Goal: Transaction & Acquisition: Purchase product/service

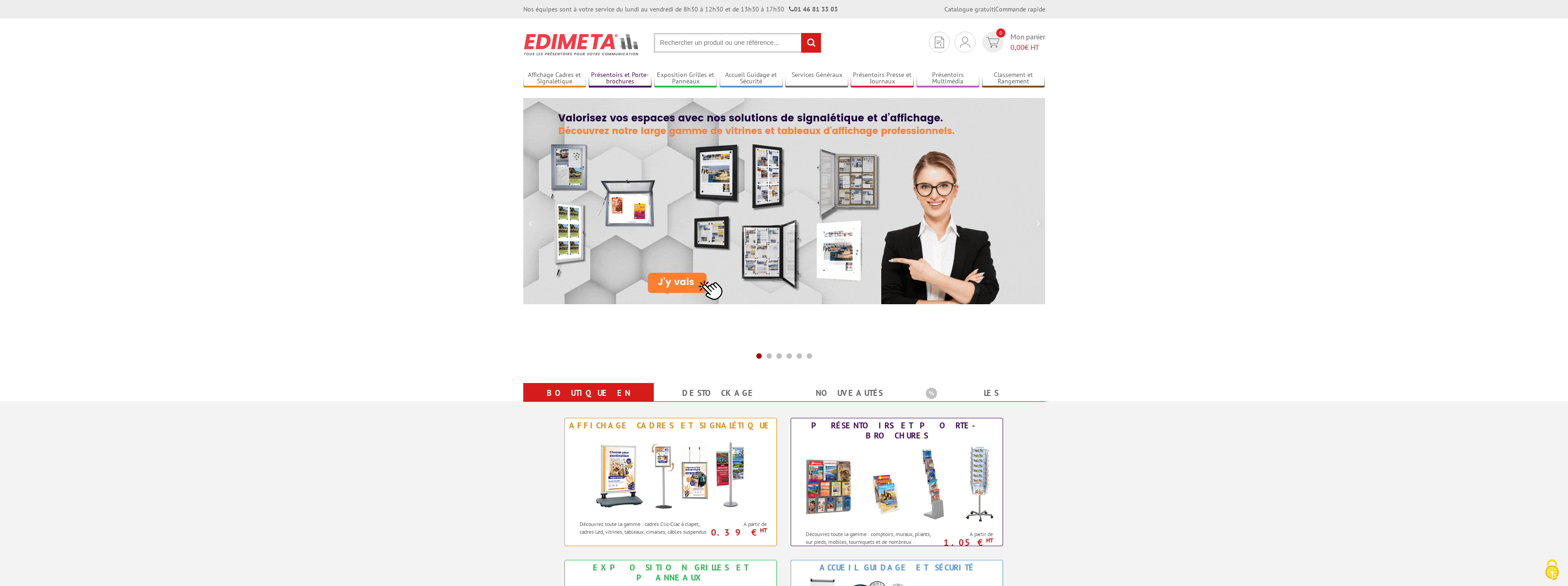
click at [630, 79] on link "Présentoirs et Porte-brochures" at bounding box center [620, 78] width 63 height 15
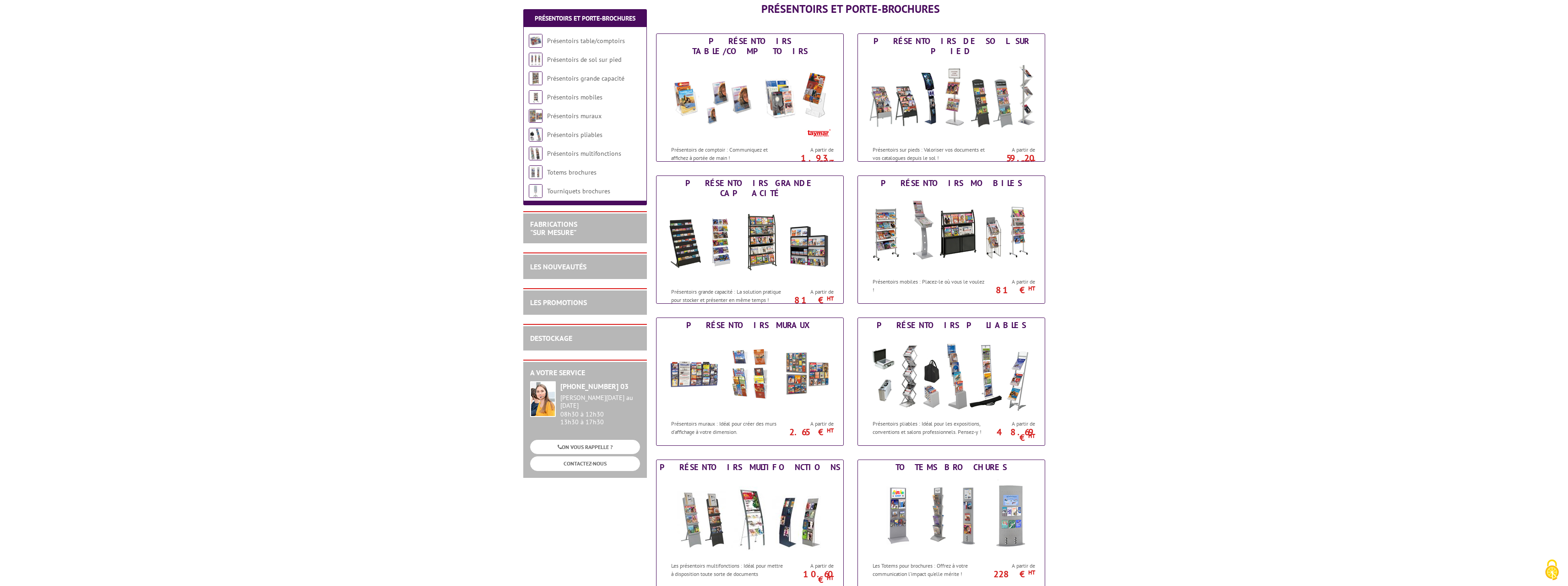
scroll to position [137, 0]
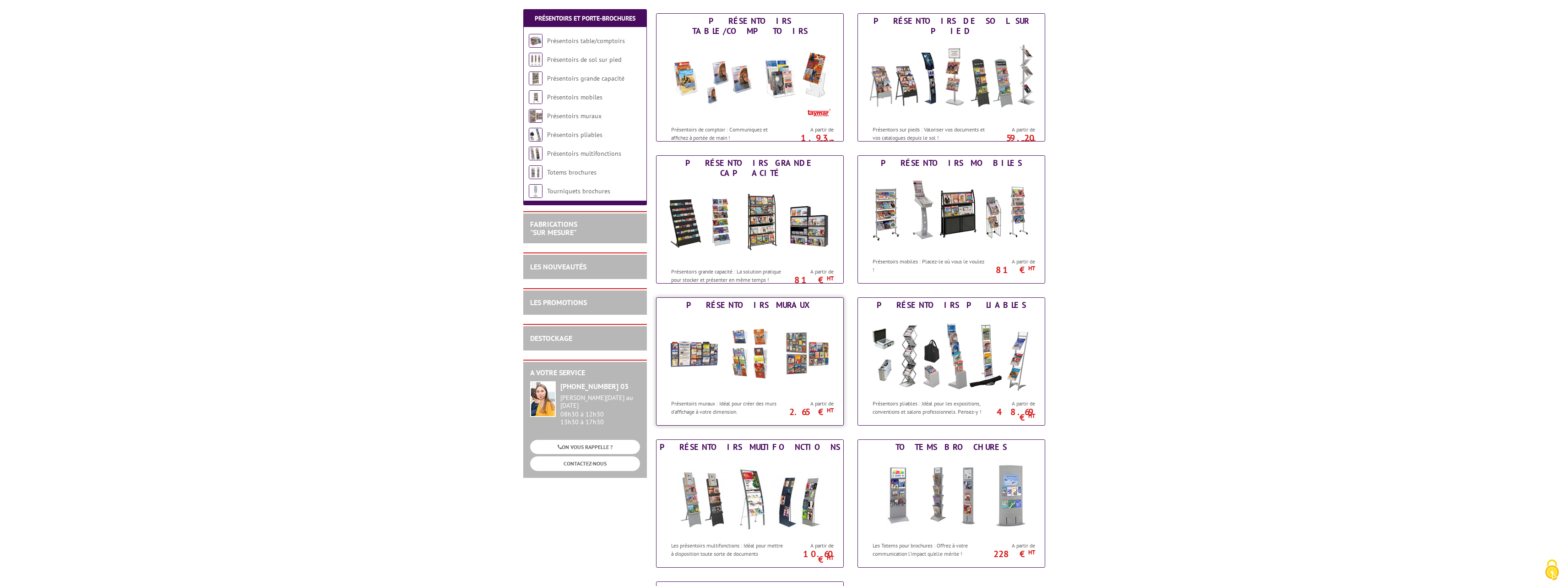
click at [822, 330] on img at bounding box center [749, 353] width 169 height 83
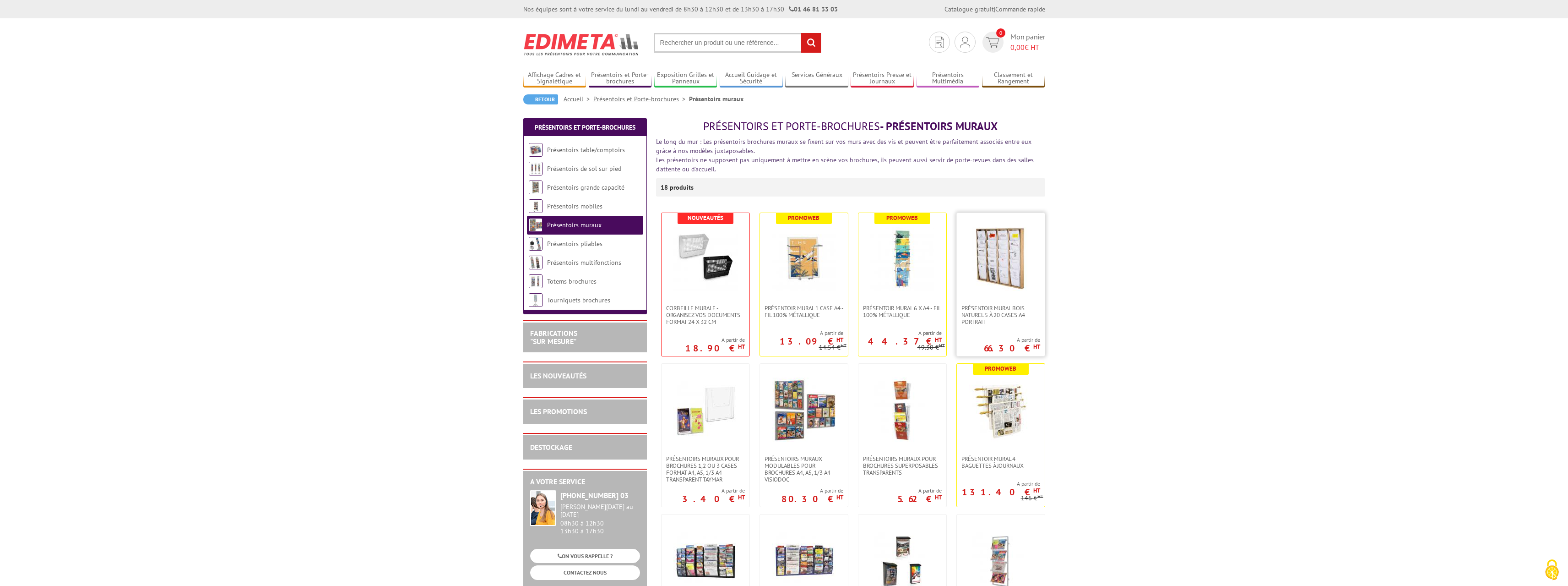
click at [981, 266] on img at bounding box center [1000, 258] width 64 height 64
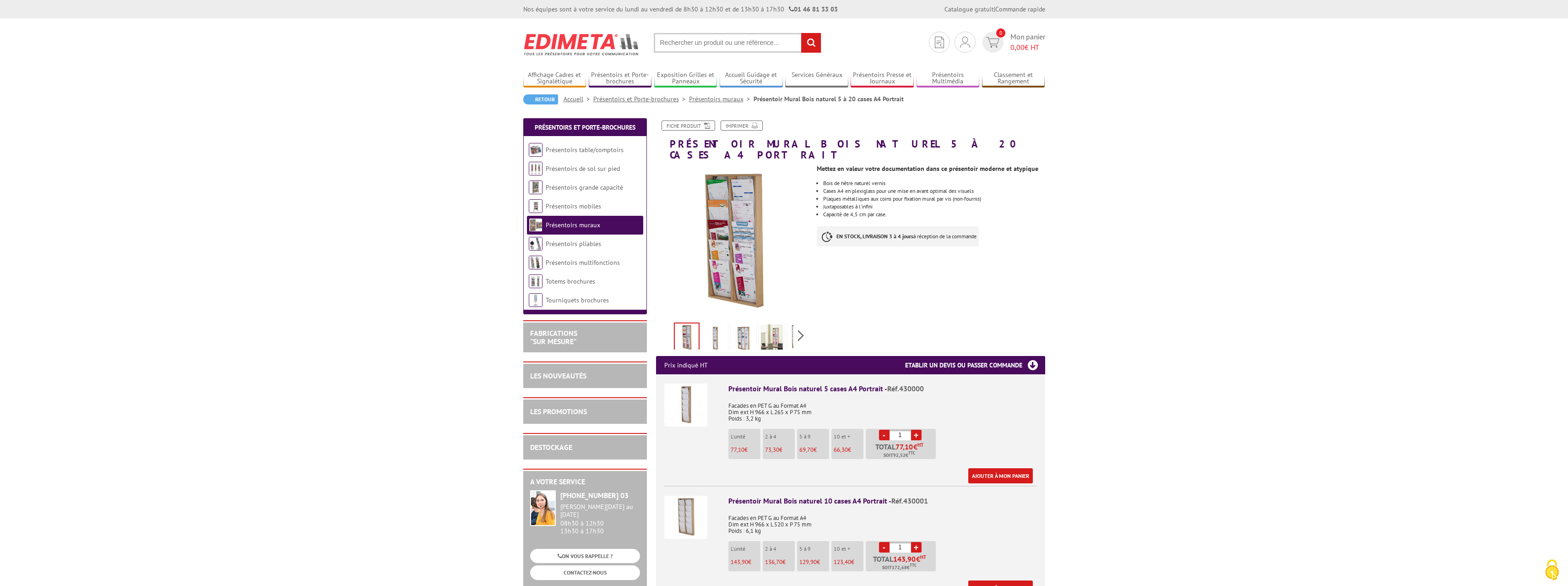
click at [715, 40] on input "text" at bounding box center [737, 43] width 167 height 20
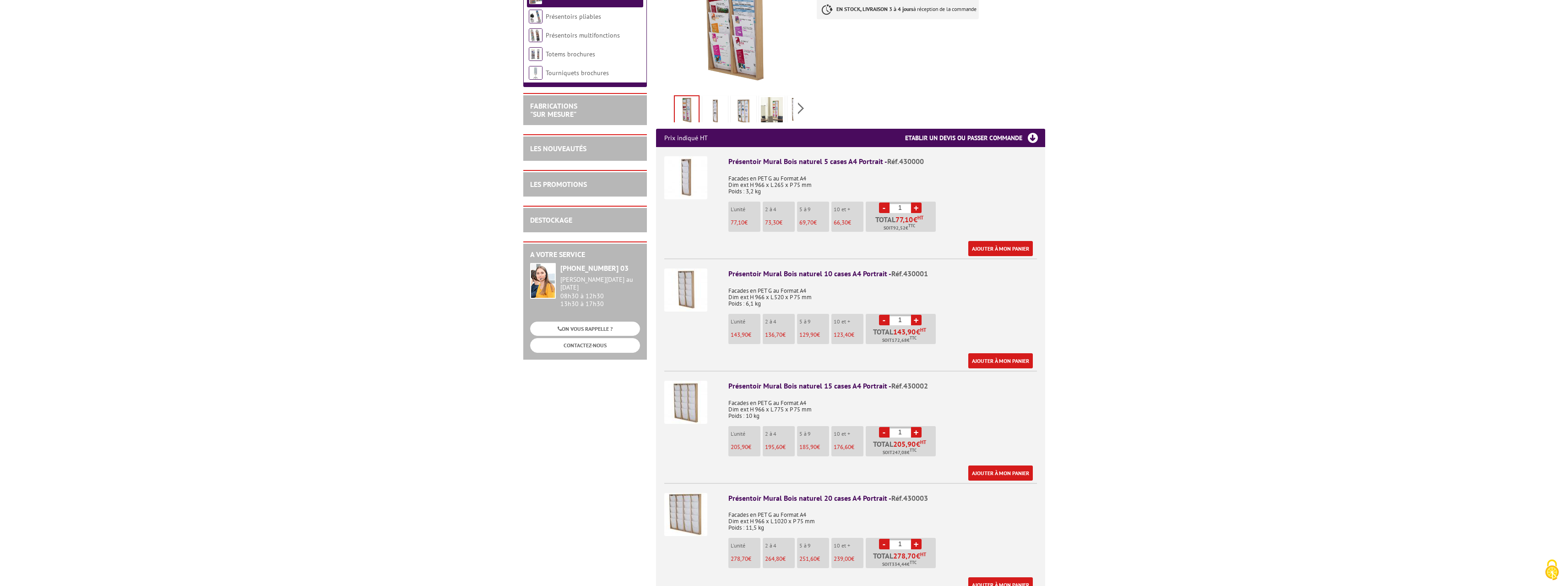
scroll to position [229, 0]
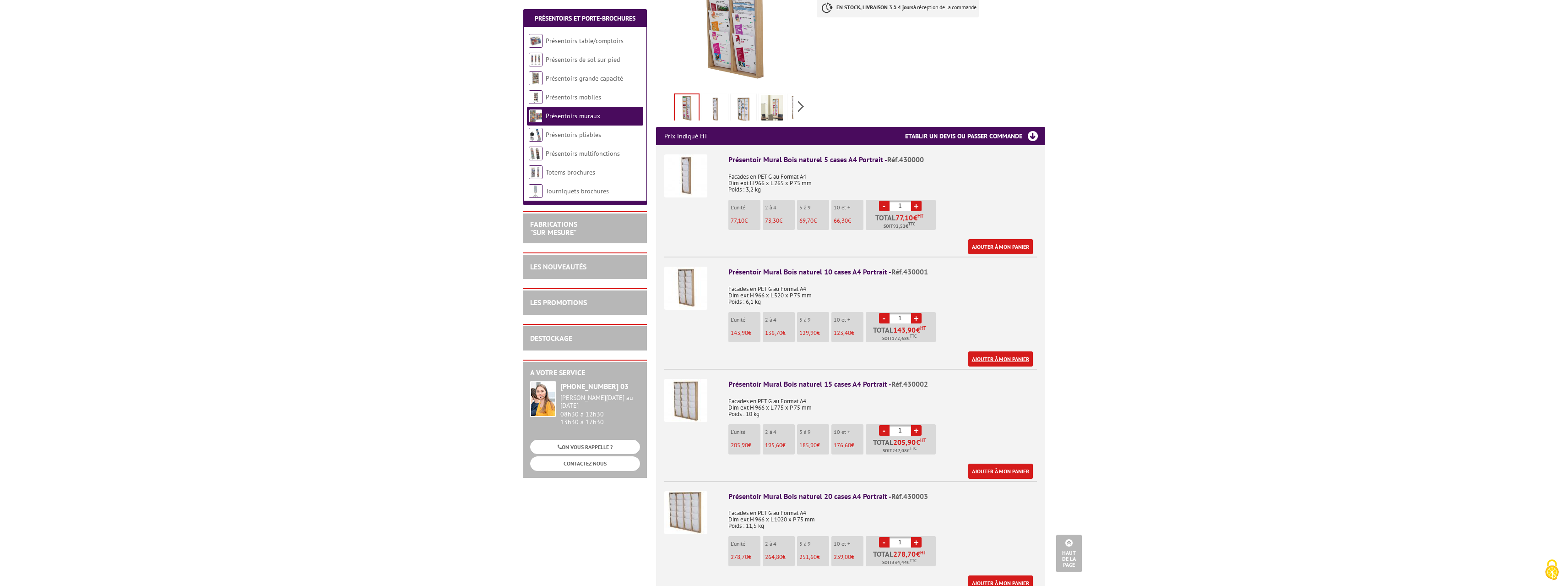
click at [1011, 351] on link "Ajouter à mon panier" at bounding box center [1000, 359] width 65 height 15
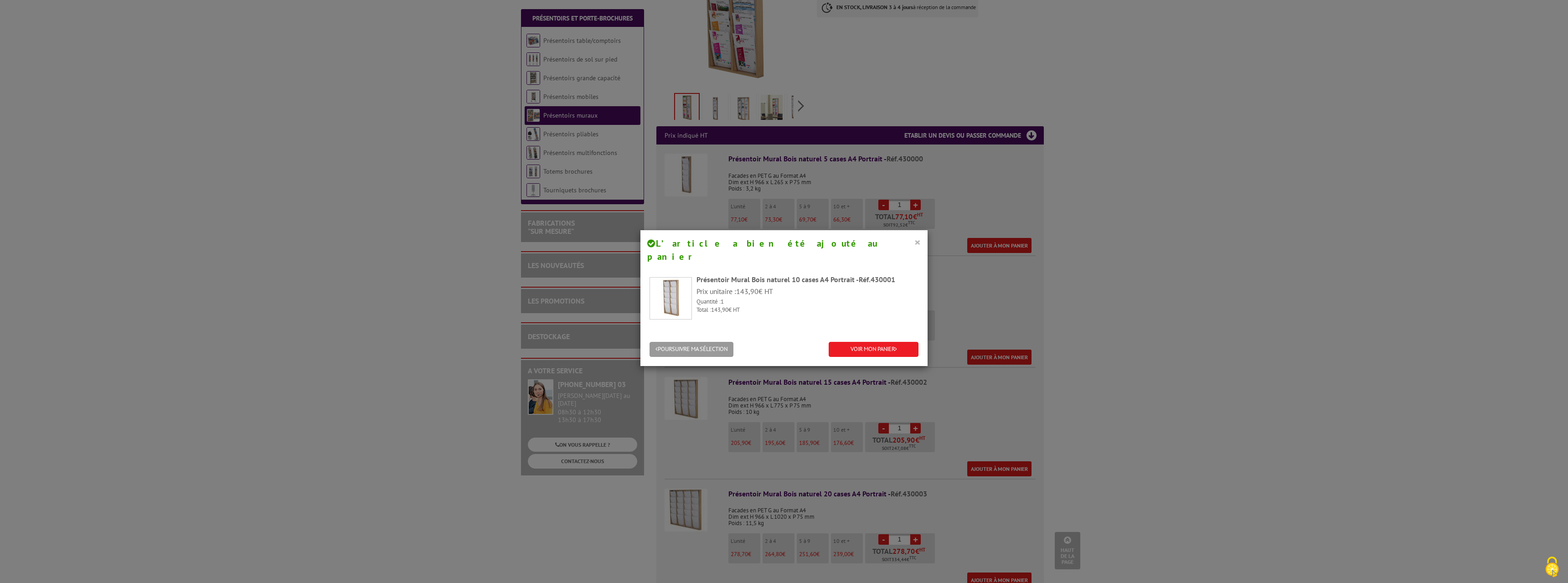
click at [915, 240] on button "×" at bounding box center [918, 241] width 6 height 12
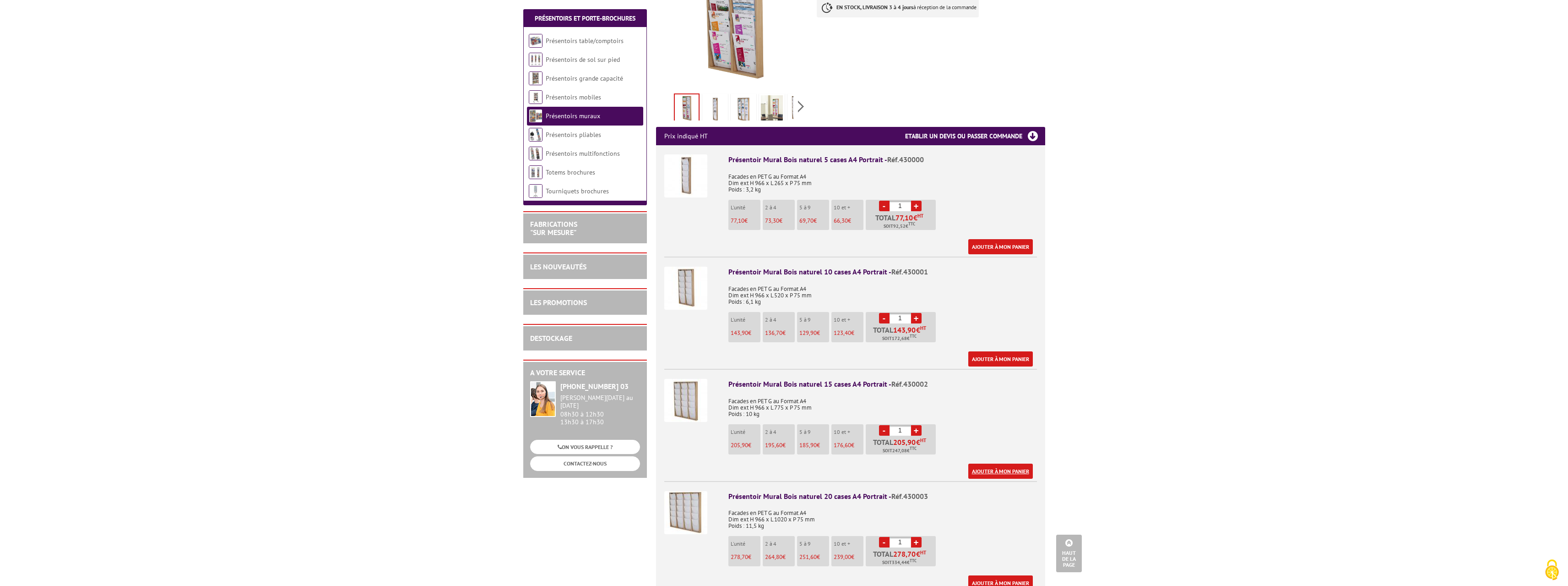
click at [1004, 464] on link "Ajouter à mon panier" at bounding box center [1000, 471] width 65 height 15
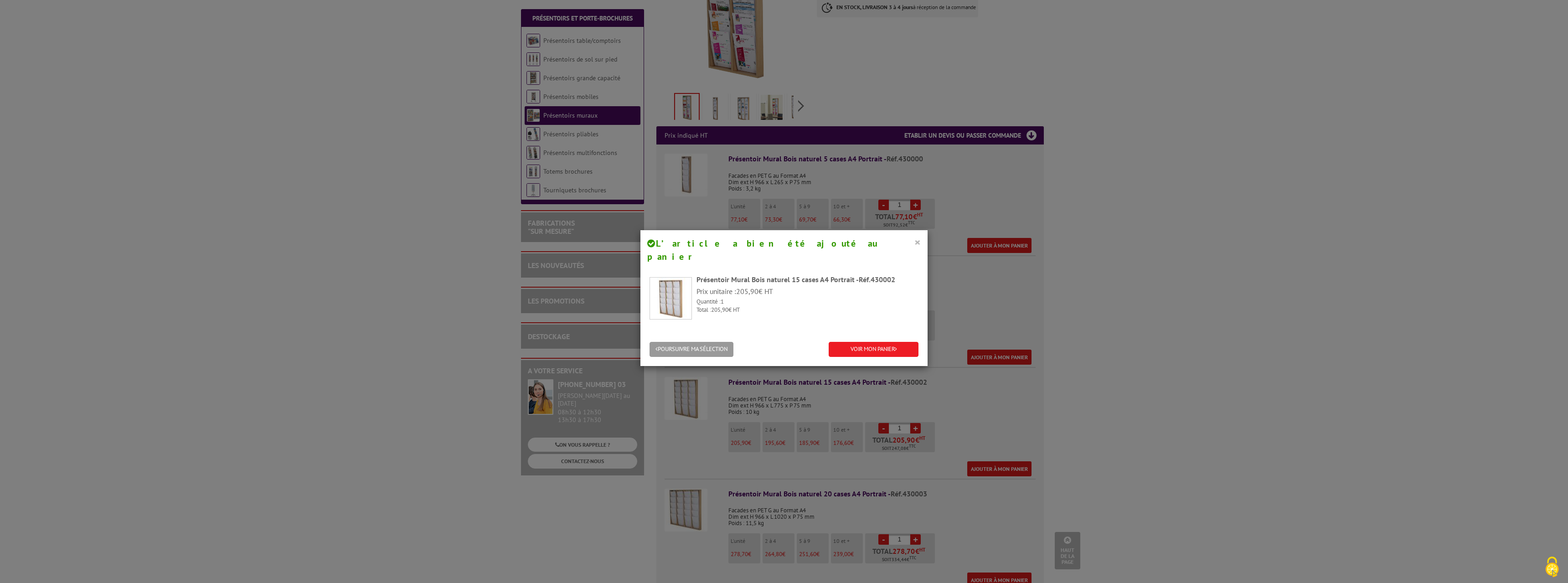
click at [917, 246] on button "×" at bounding box center [918, 241] width 6 height 12
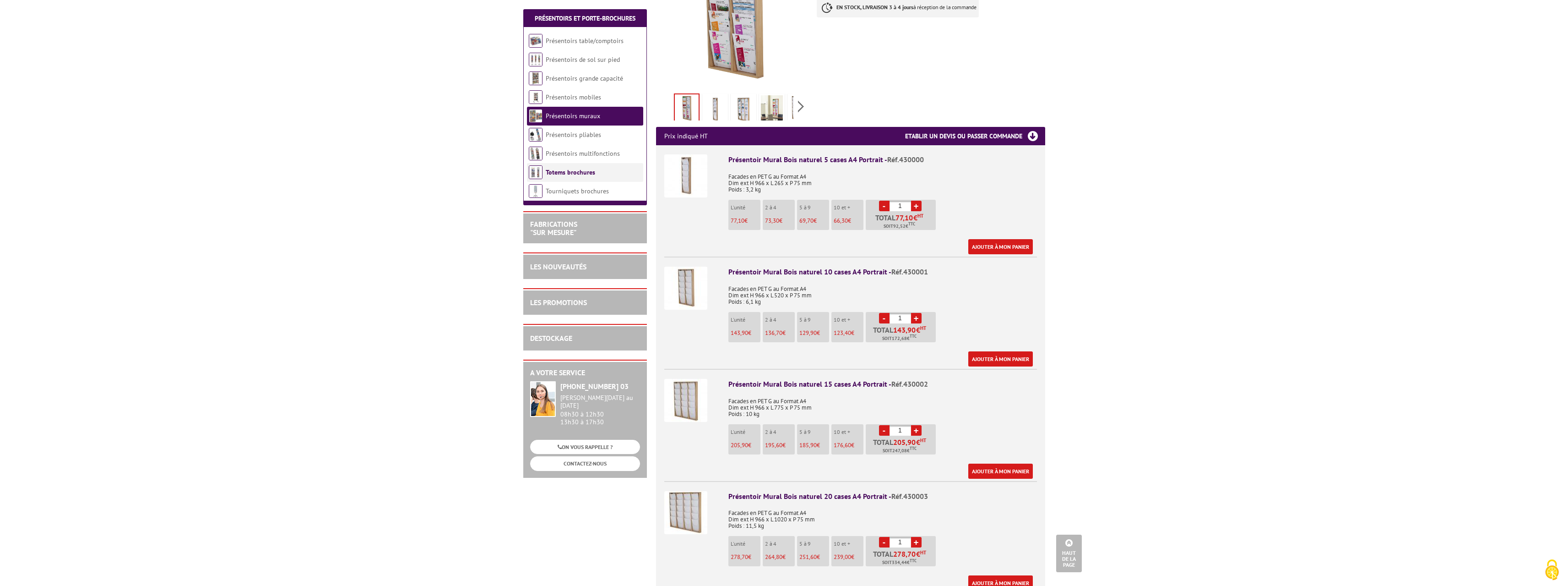
click at [572, 170] on link "Totems brochures" at bounding box center [571, 172] width 50 height 8
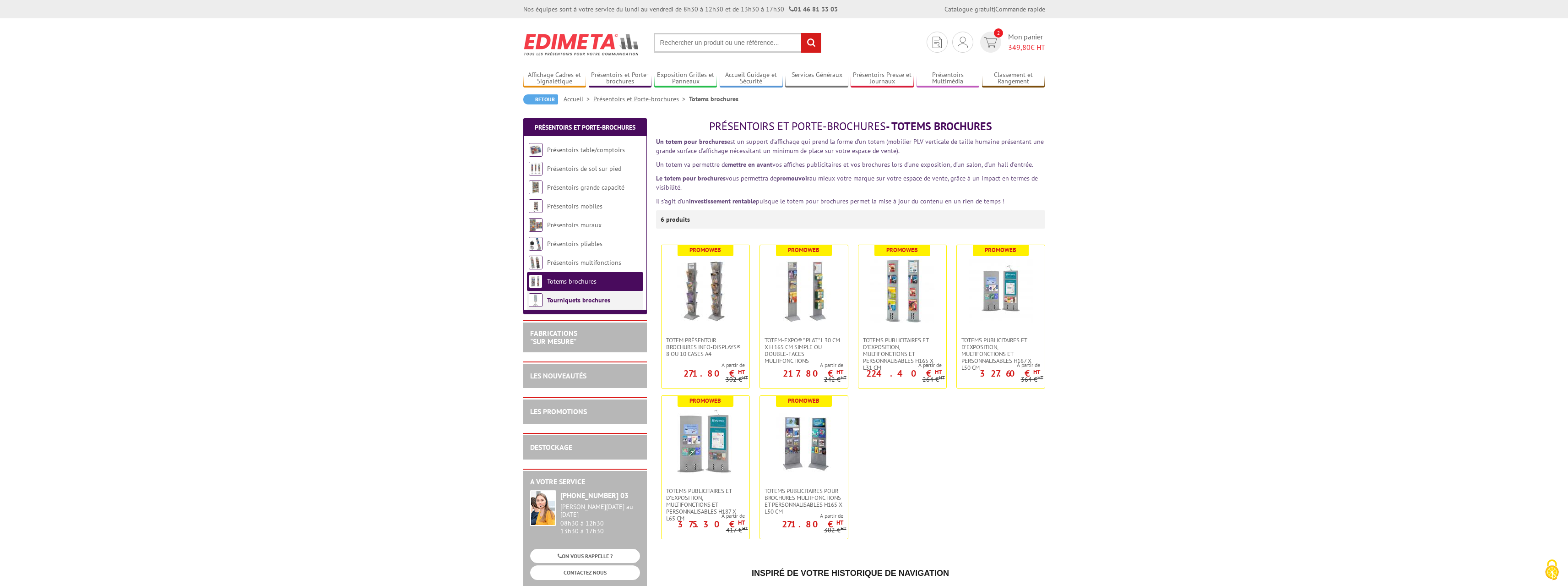
click at [597, 300] on link "Tourniquets brochures" at bounding box center [579, 300] width 63 height 8
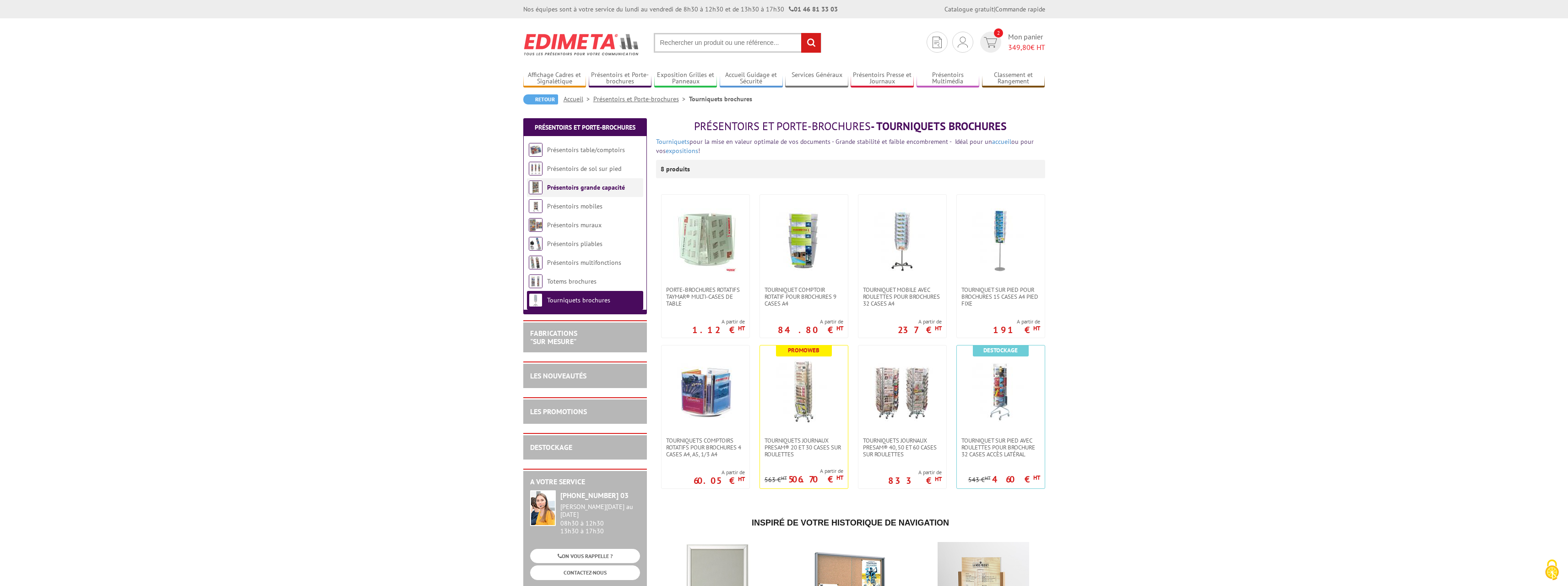
click at [578, 190] on link "Présentoirs grande capacité" at bounding box center [586, 187] width 78 height 8
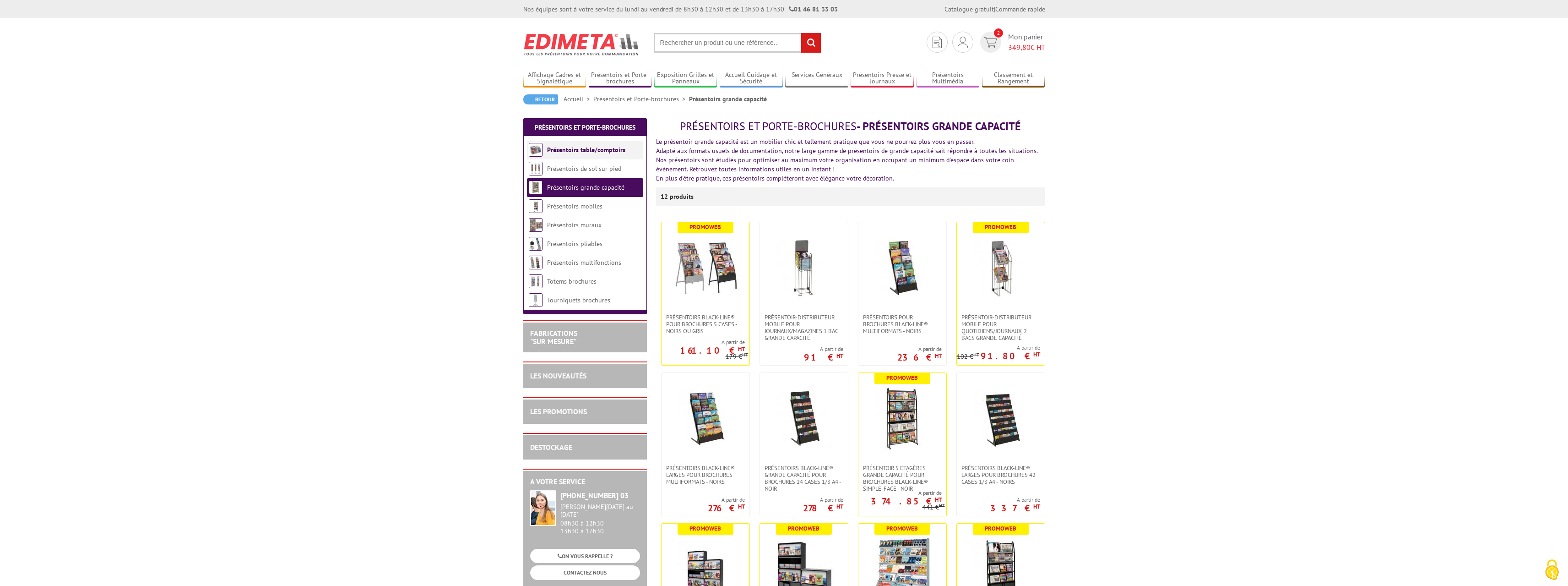
click at [592, 147] on link "Présentoirs table/comptoirs" at bounding box center [586, 150] width 78 height 8
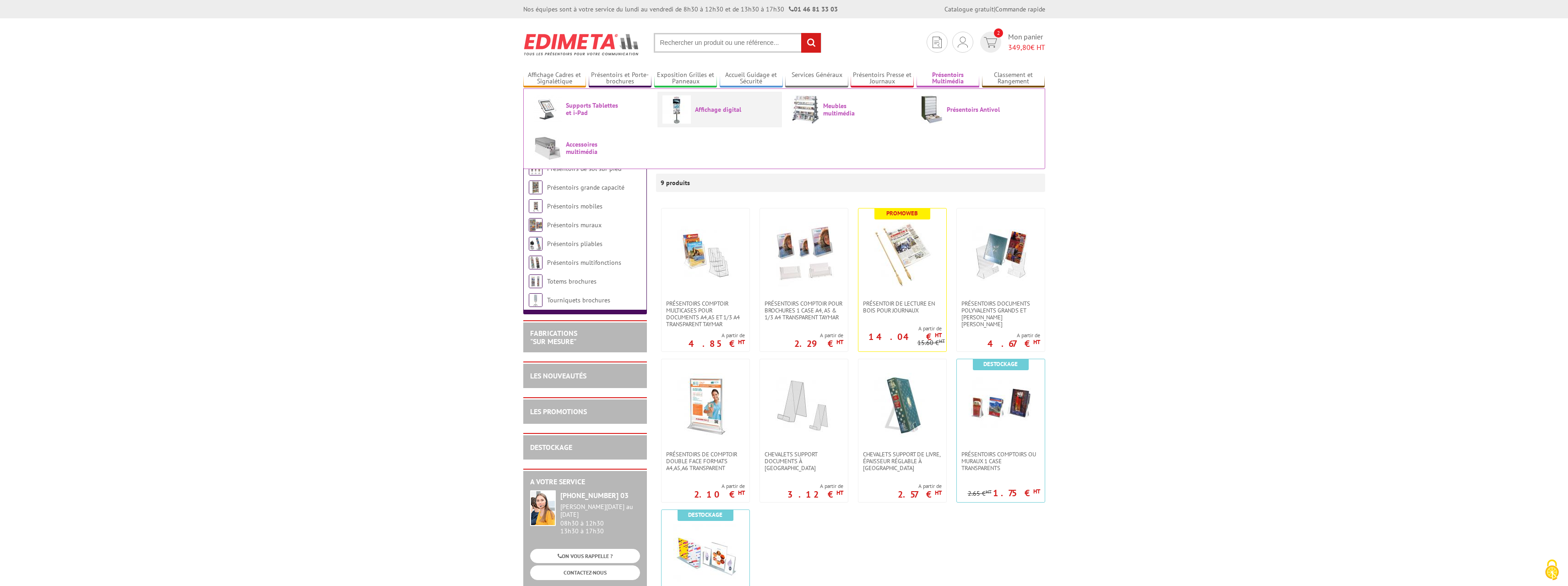
click at [684, 110] on img at bounding box center [677, 110] width 29 height 29
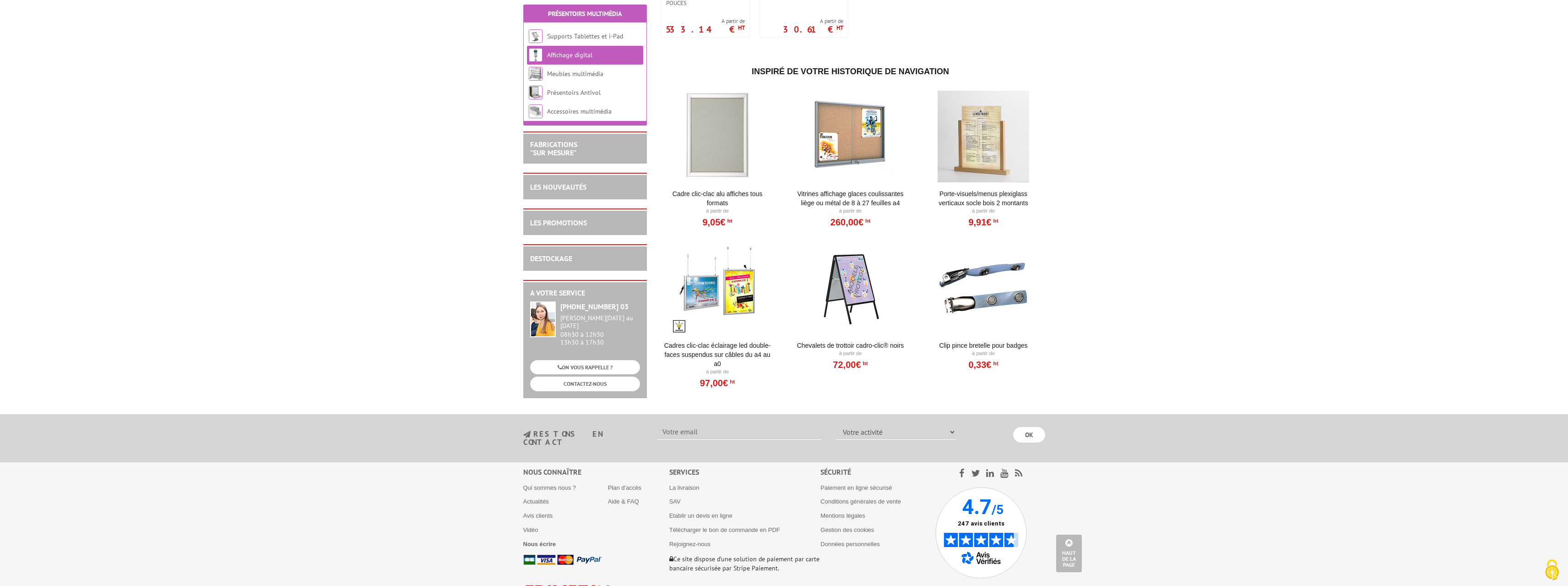
scroll to position [641, 0]
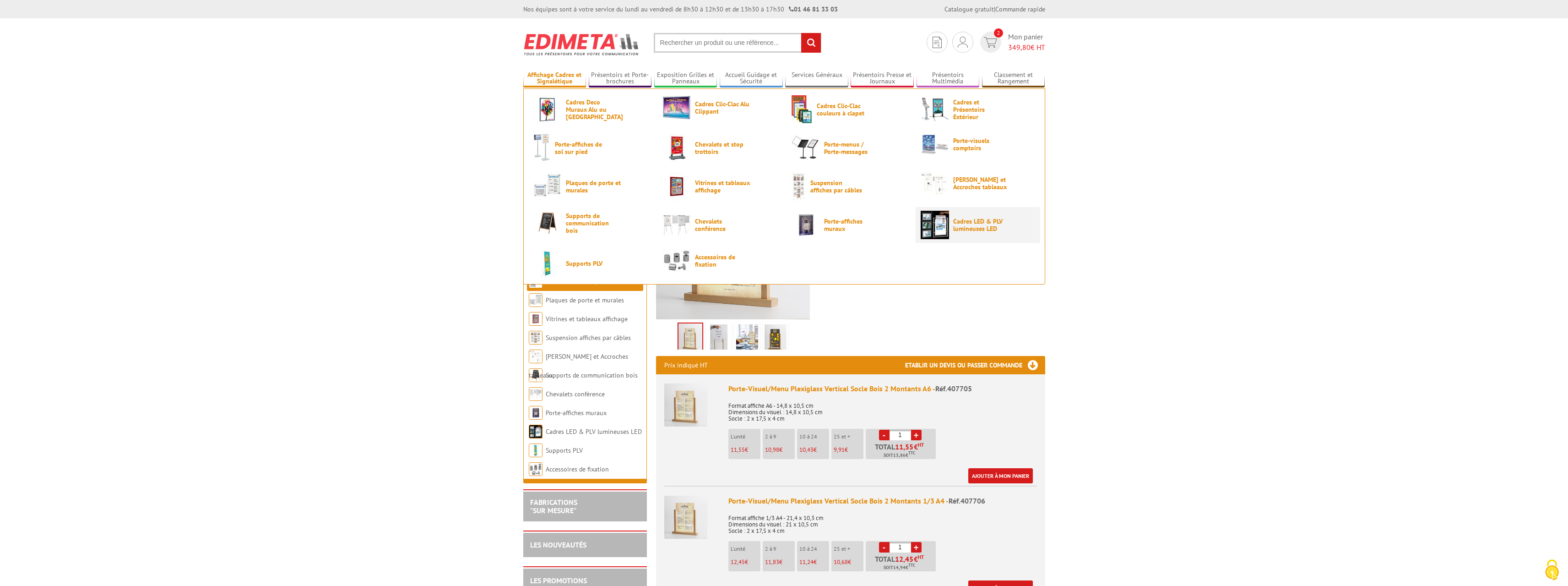
click at [975, 222] on span "Cadres LED & PLV lumineuses LED" at bounding box center [981, 225] width 55 height 15
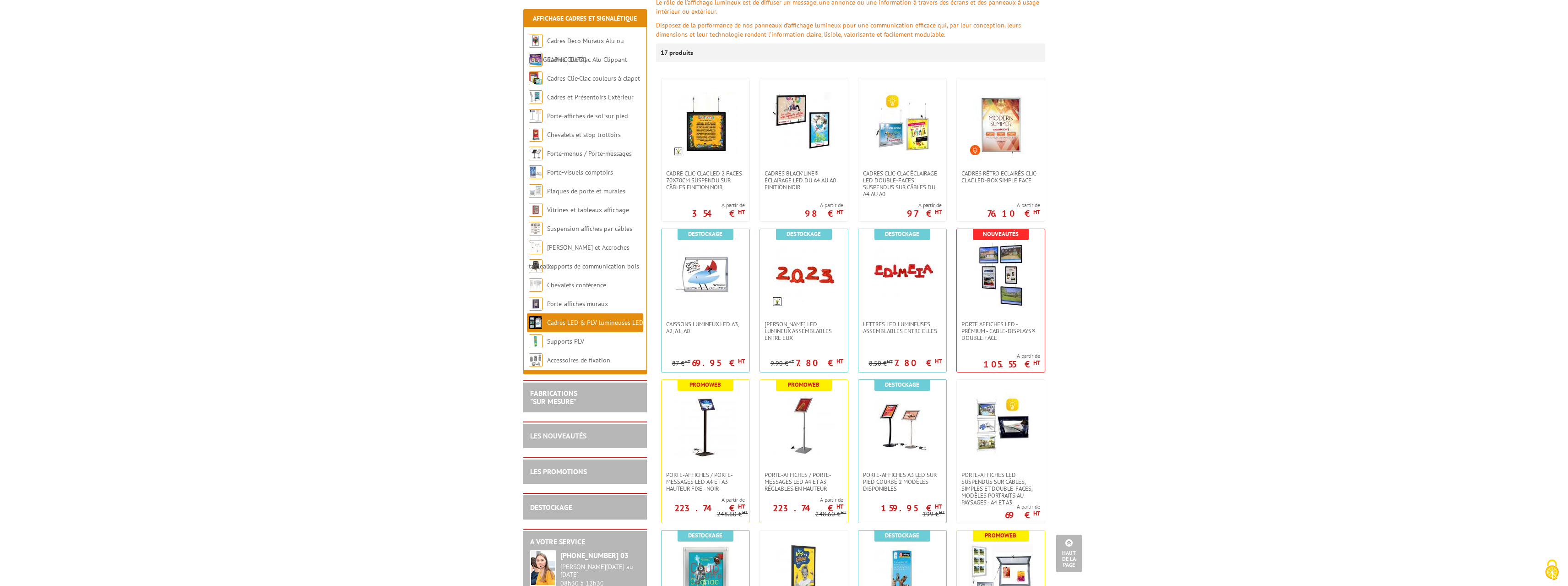
scroll to position [137, 0]
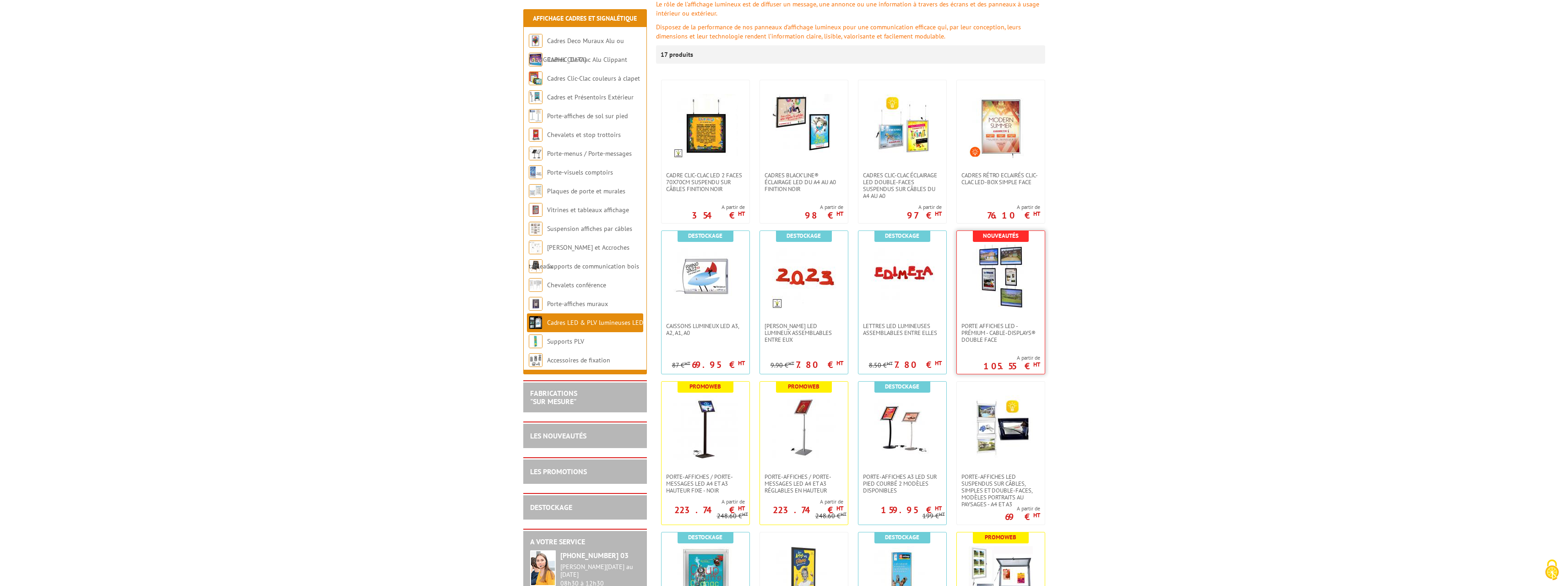
click at [1006, 301] on img at bounding box center [1000, 276] width 64 height 64
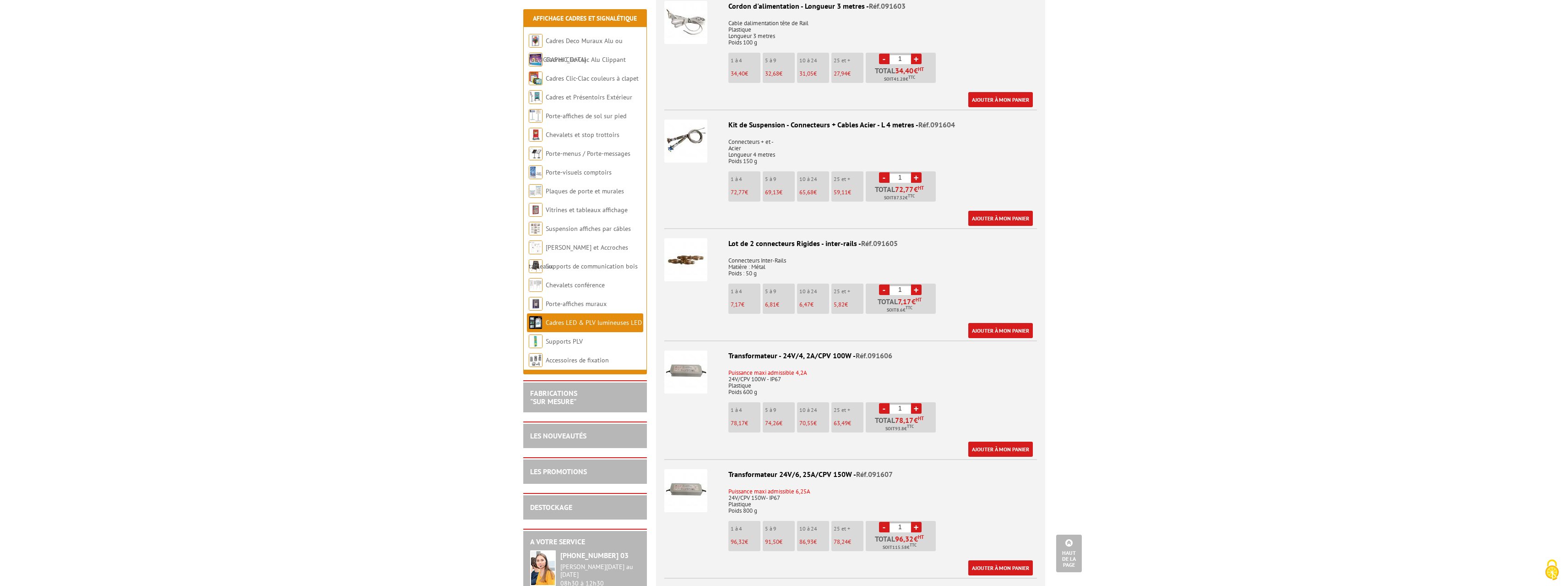
scroll to position [916, 0]
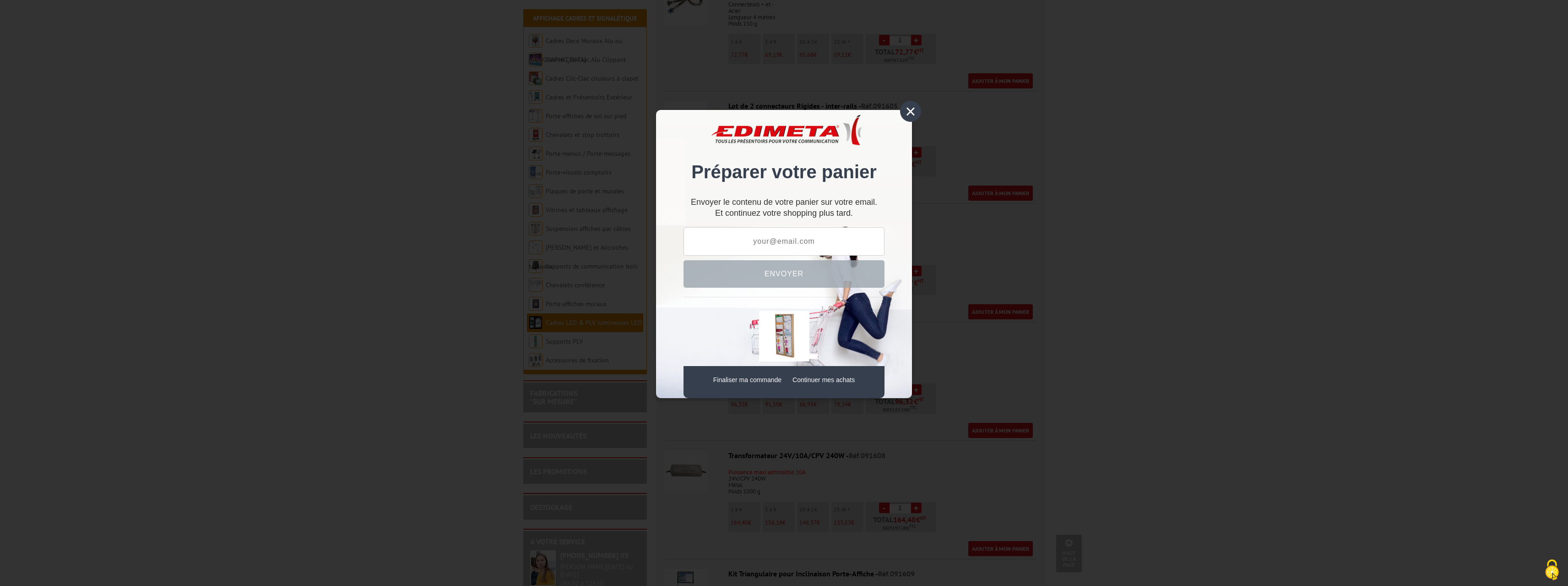
click at [908, 111] on div "×" at bounding box center [911, 111] width 21 height 21
